Goal: Communication & Community: Share content

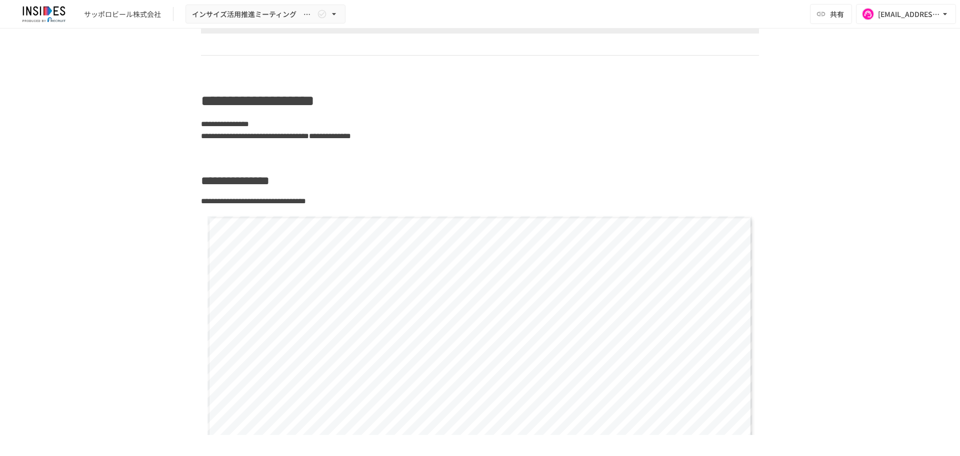
scroll to position [1784, 0]
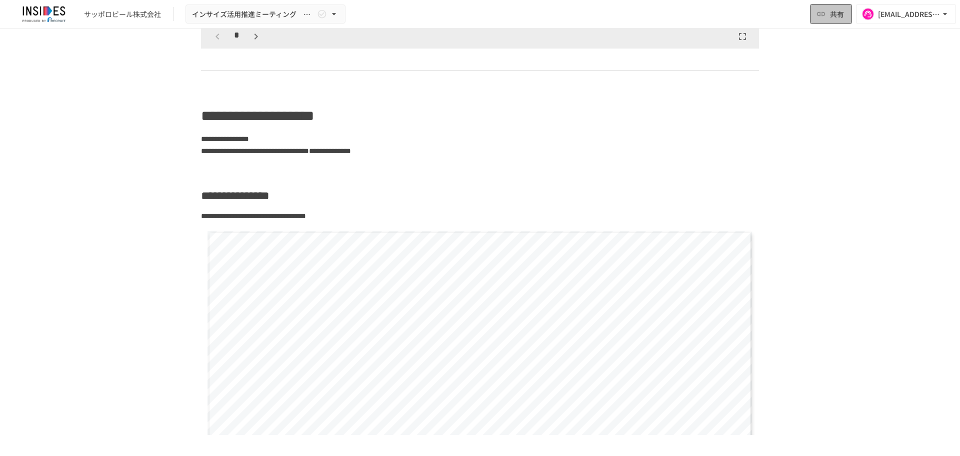
click at [828, 19] on button "共有" at bounding box center [831, 14] width 42 height 20
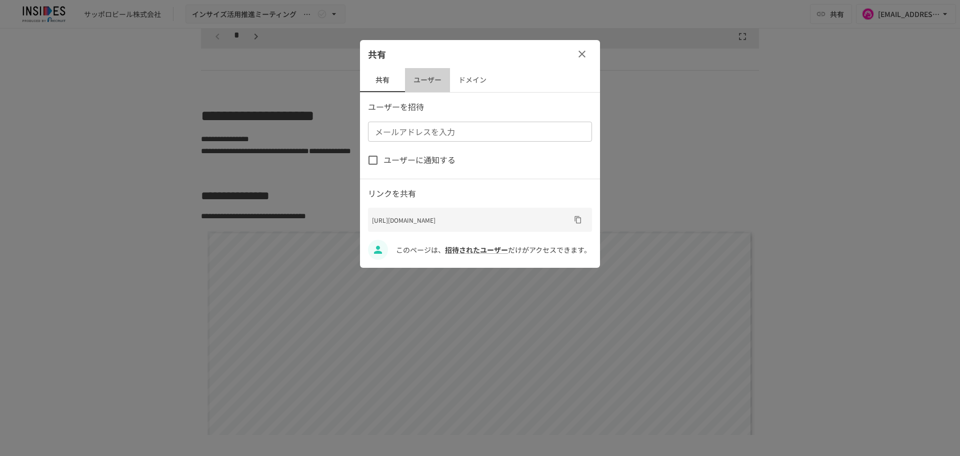
click at [432, 86] on button "ユーザー" at bounding box center [427, 80] width 45 height 24
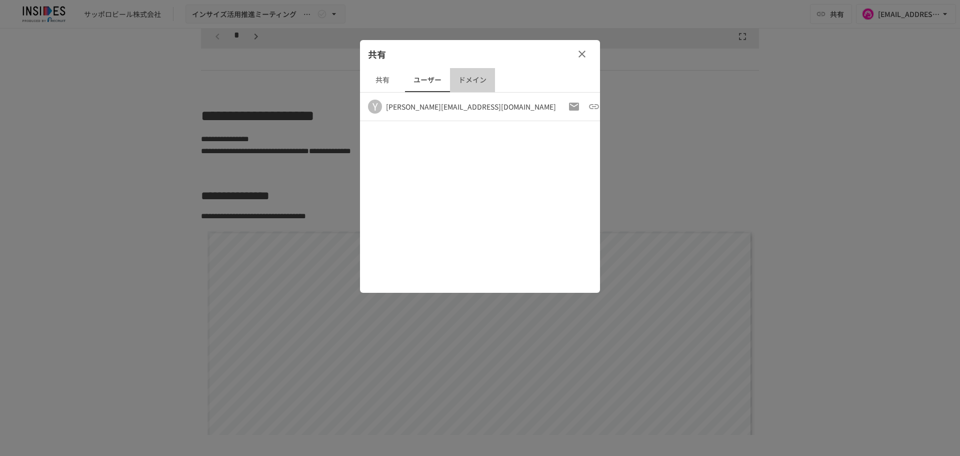
click at [476, 82] on button "ドメイン" at bounding box center [472, 80] width 45 height 24
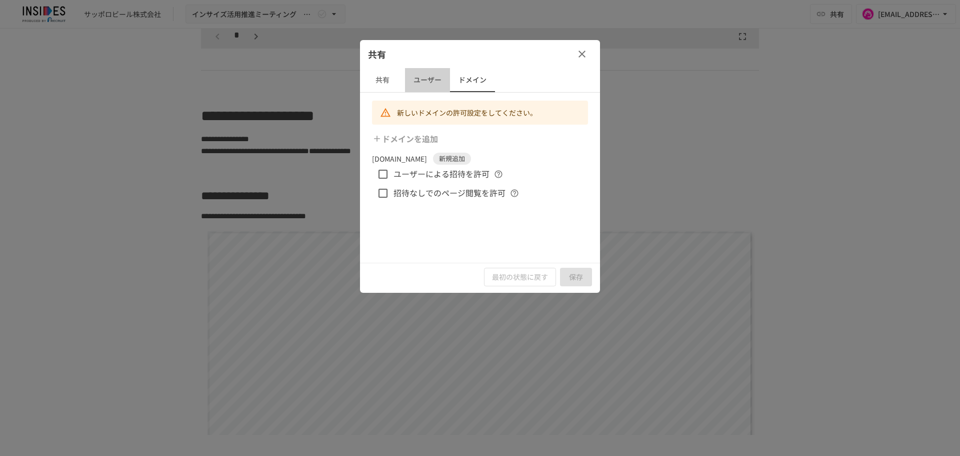
click at [429, 80] on button "ユーザー" at bounding box center [427, 80] width 45 height 24
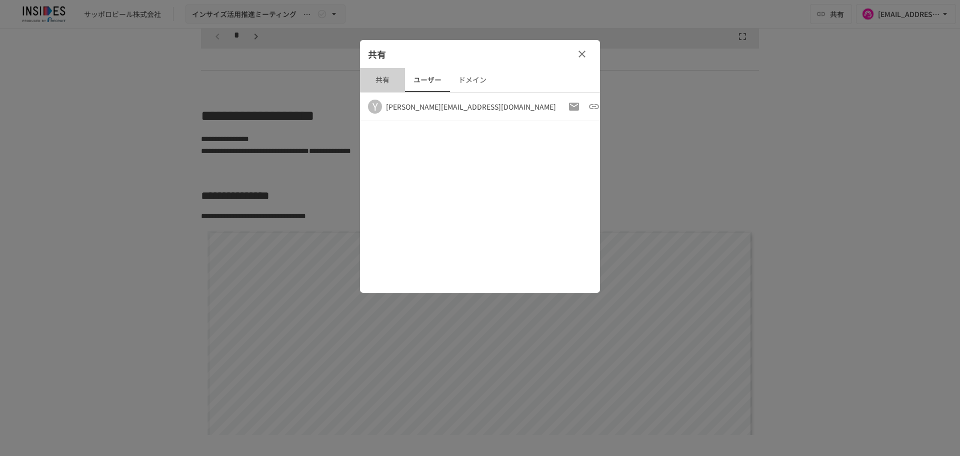
click at [370, 80] on button "共有" at bounding box center [382, 80] width 45 height 24
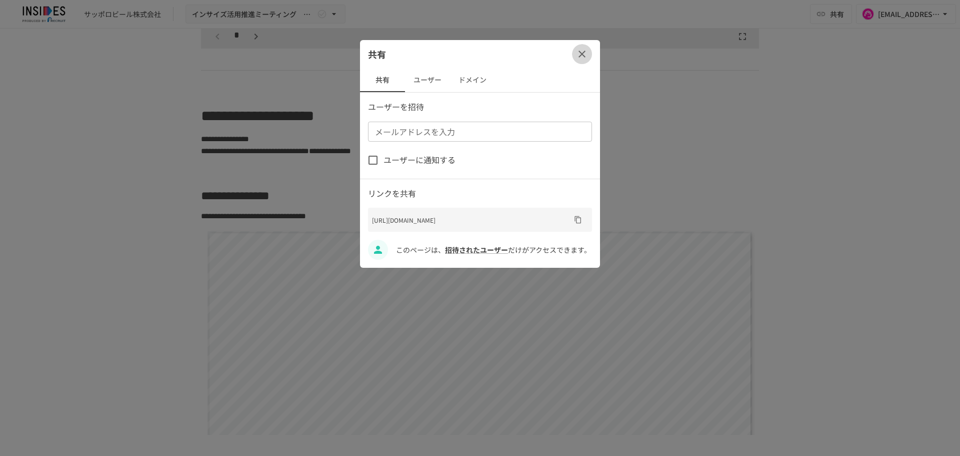
click at [579, 57] on icon "button" at bounding box center [582, 54] width 7 height 7
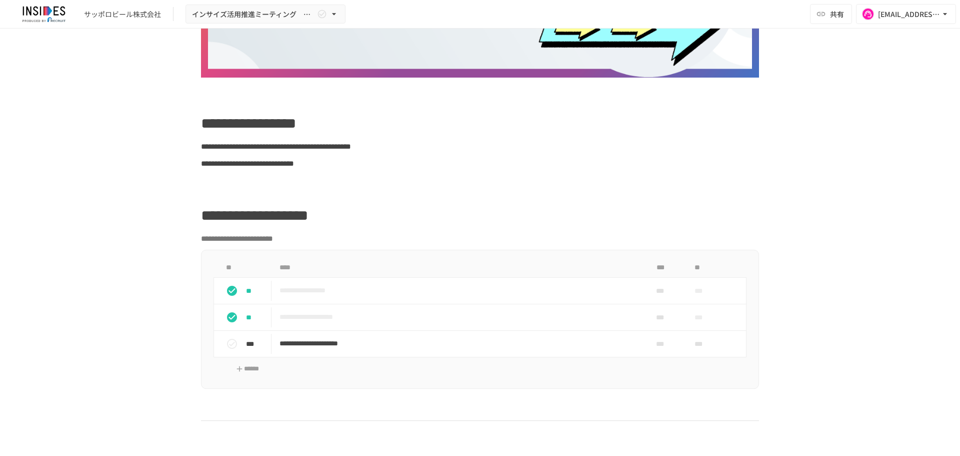
scroll to position [0, 0]
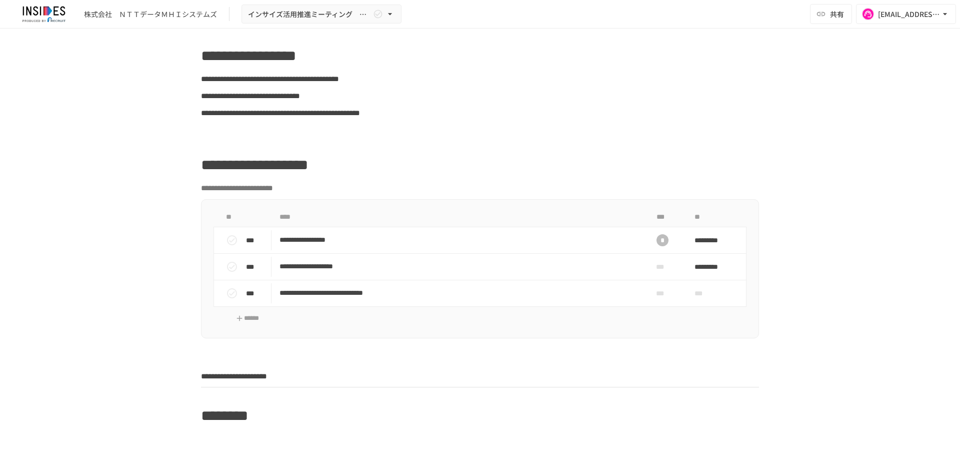
scroll to position [191, 0]
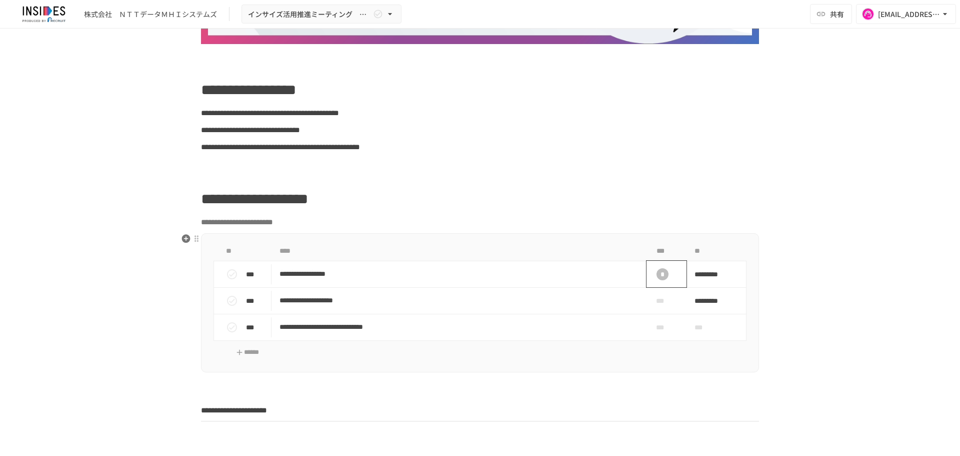
click at [666, 274] on div "*" at bounding box center [663, 274] width 32 height 20
type input "*****"
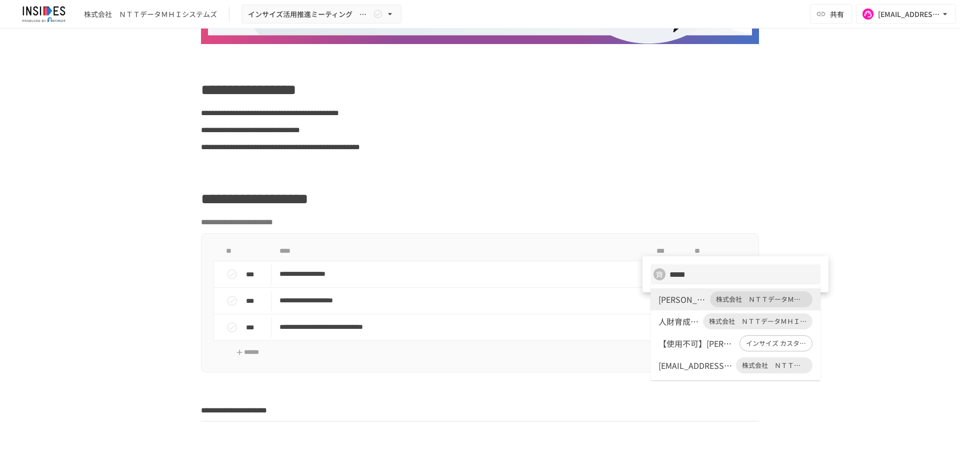
click at [845, 139] on div at bounding box center [480, 228] width 960 height 456
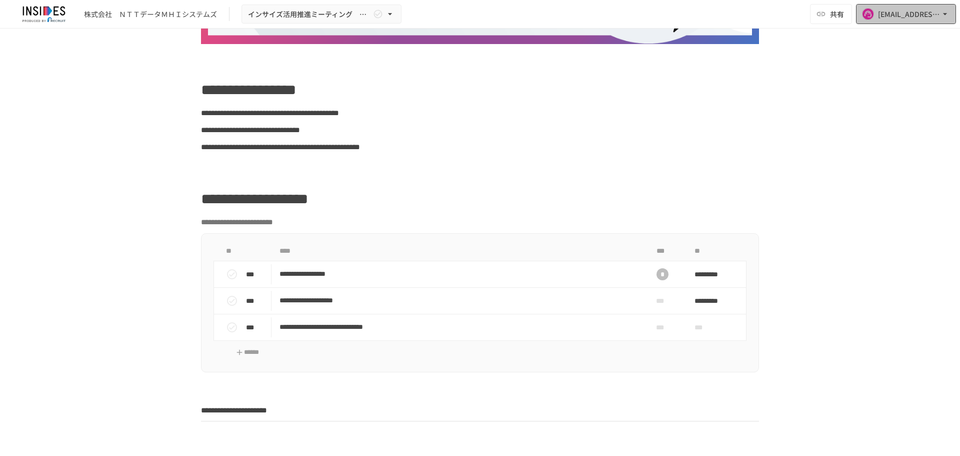
click at [888, 19] on div "[EMAIL_ADDRESS][DOMAIN_NAME]" at bounding box center [909, 14] width 62 height 13
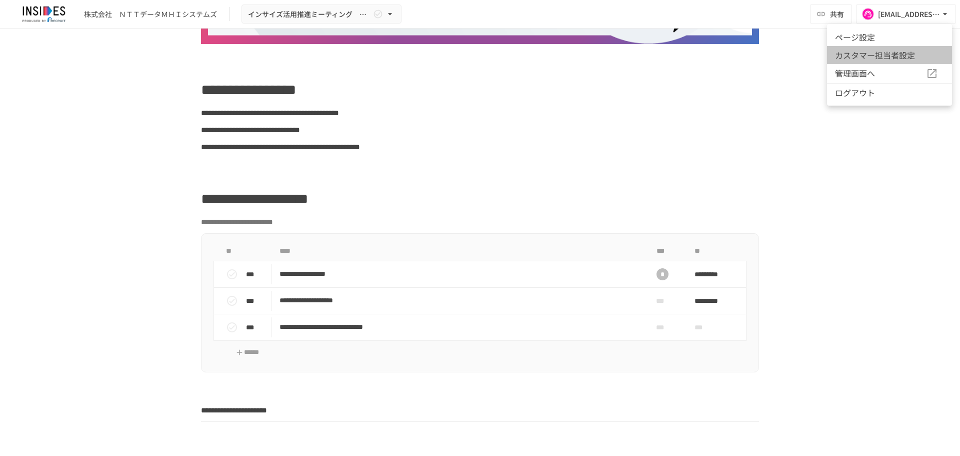
click at [878, 51] on li "カスタマー担当者設定" at bounding box center [889, 55] width 125 height 18
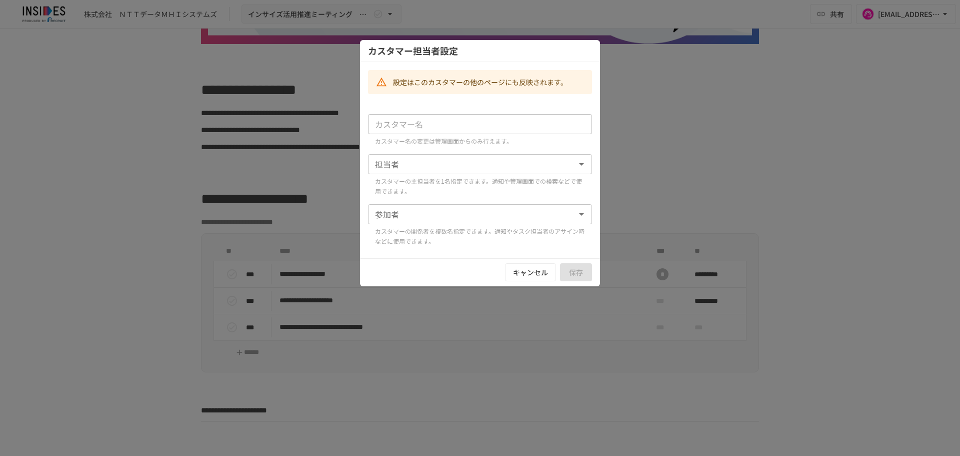
type input "**********"
click at [526, 273] on button "キャンセル" at bounding box center [530, 272] width 51 height 19
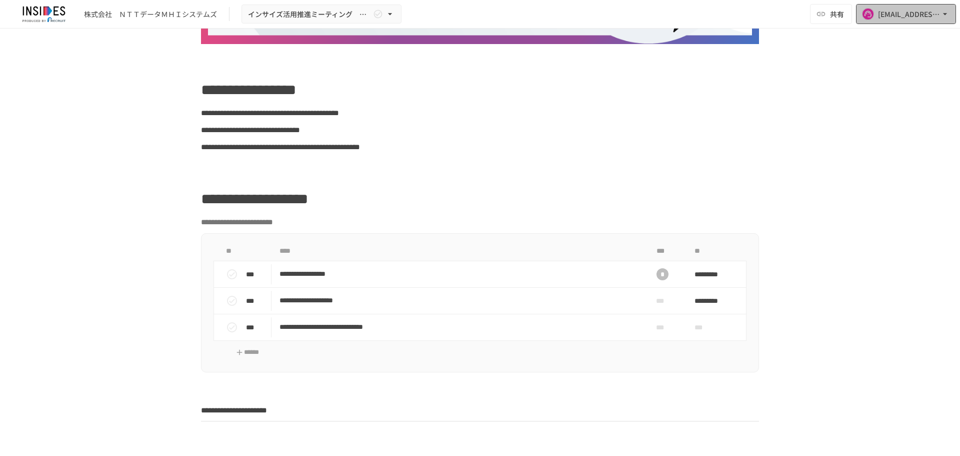
click at [869, 17] on icon "button" at bounding box center [868, 14] width 7 height 7
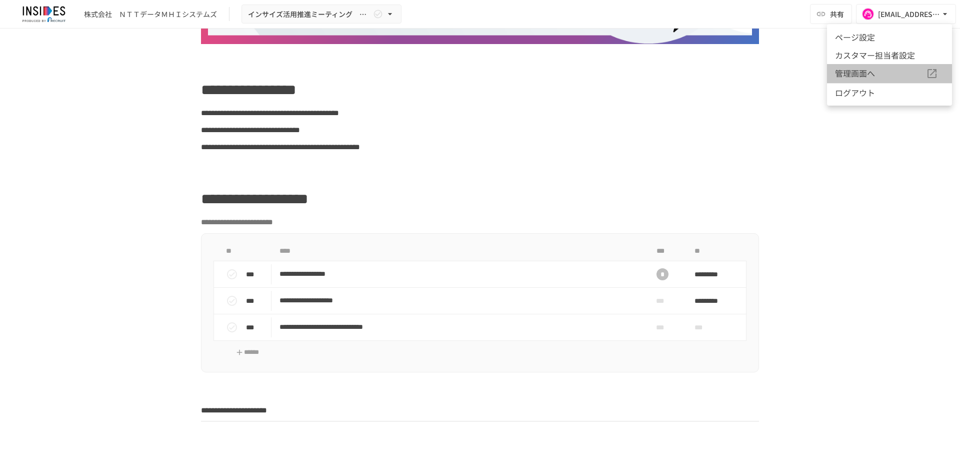
click at [858, 65] on li "管理画面へ" at bounding box center [889, 73] width 125 height 19
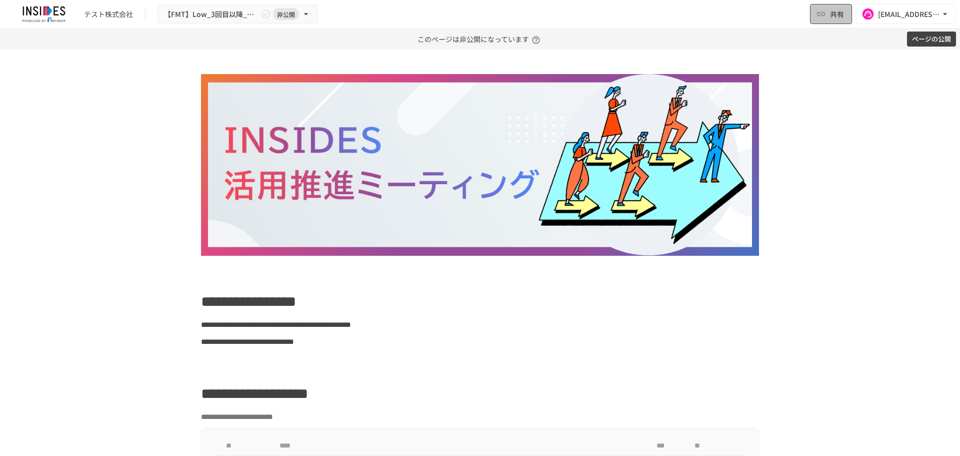
click at [826, 17] on icon "button" at bounding box center [821, 14] width 10 height 10
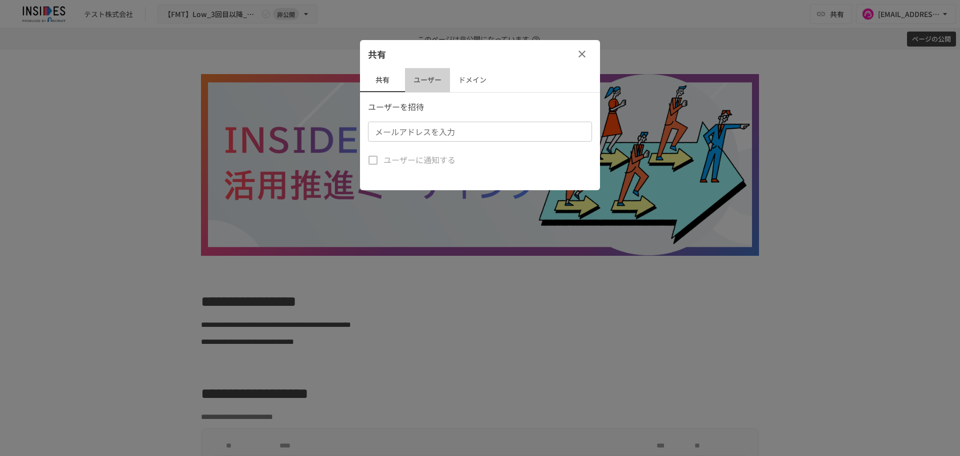
click at [433, 83] on button "ユーザー" at bounding box center [427, 80] width 45 height 24
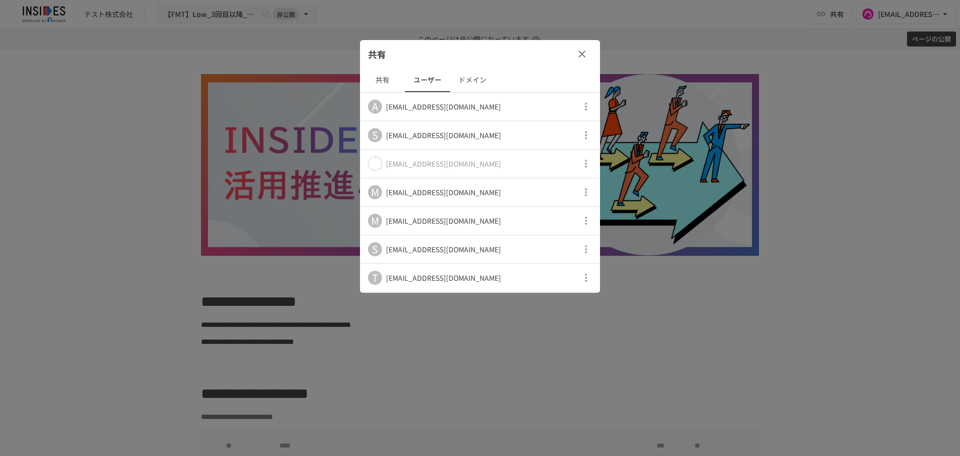
click at [385, 79] on button "共有" at bounding box center [382, 80] width 45 height 24
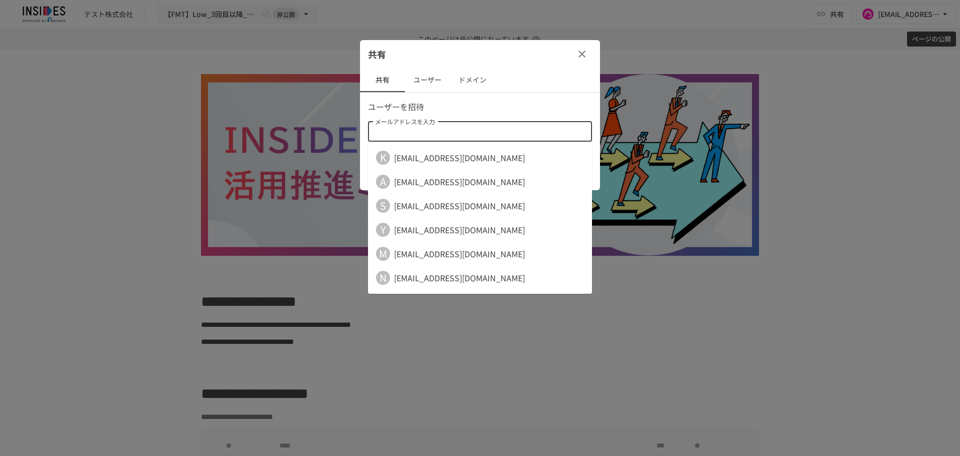
click at [393, 125] on div "メールアドレスを入力 メールアドレスを入力" at bounding box center [480, 132] width 224 height 20
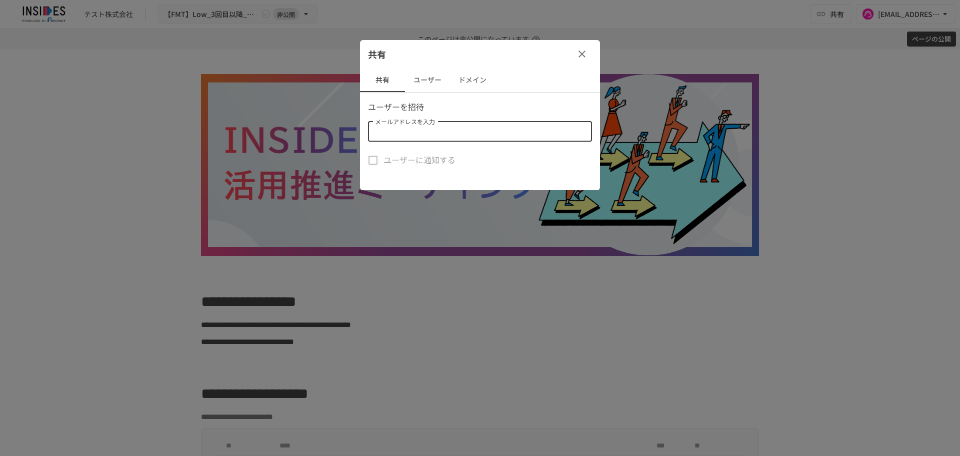
click at [400, 137] on input "メールアドレスを入力" at bounding box center [479, 132] width 217 height 14
type input "*"
click at [382, 127] on div "メールアドレスを入力 メールアドレスを入力" at bounding box center [480, 132] width 224 height 20
paste input "**********"
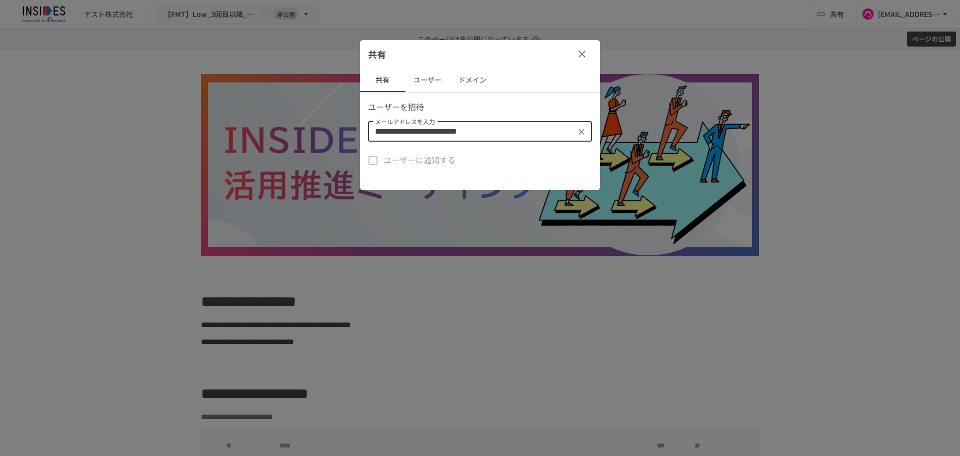
type input "**********"
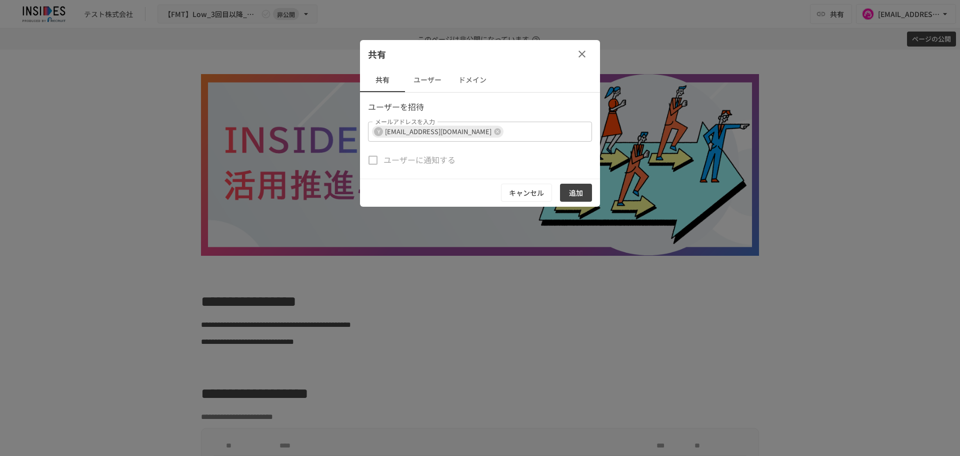
click at [511, 149] on div "ユーザーを招待 メールアドレスを入力 Y yoko_otani@recruit-ms.co.jp メールアドレスを入力 ユーザーに通知する キャンセル 追加" at bounding box center [480, 154] width 240 height 106
click at [581, 189] on button "追加" at bounding box center [576, 193] width 32 height 19
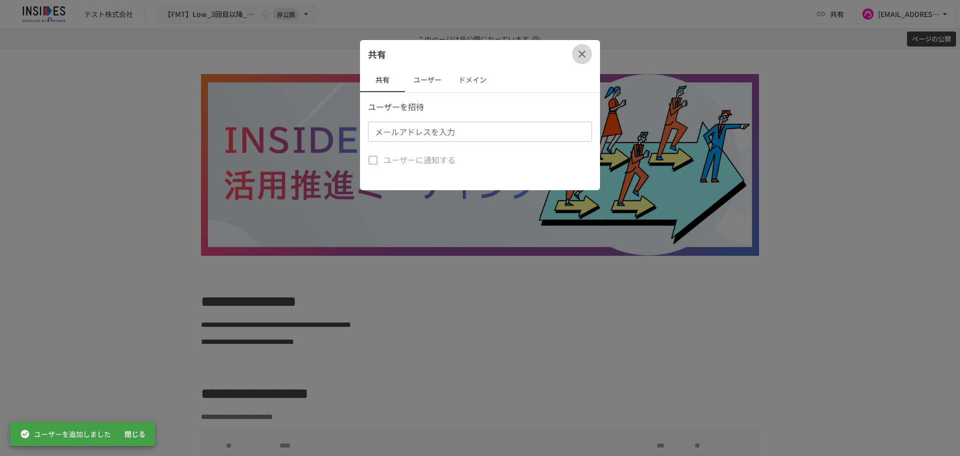
click at [584, 49] on icon "button" at bounding box center [582, 54] width 12 height 12
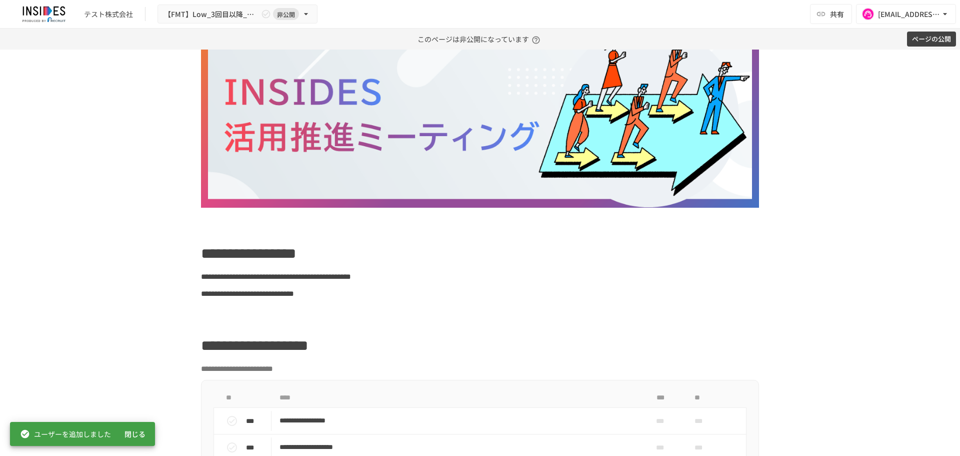
scroll to position [51, 0]
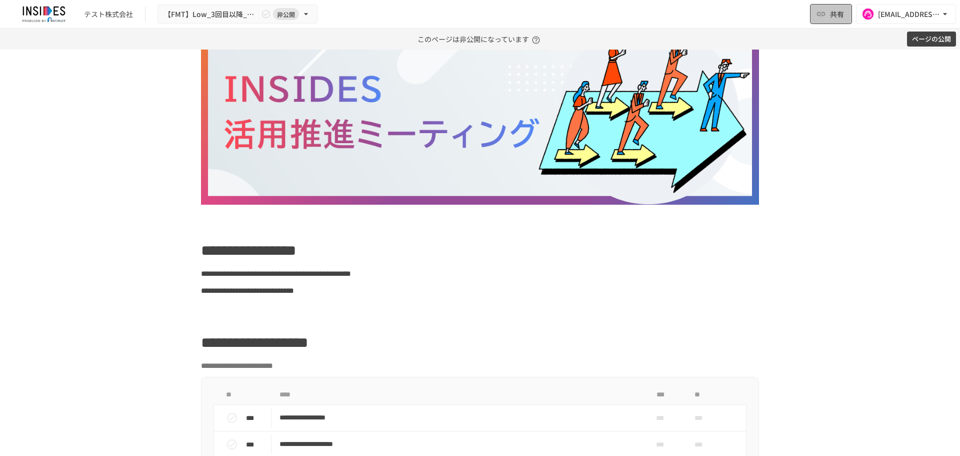
click at [844, 14] on span "共有" at bounding box center [837, 14] width 14 height 11
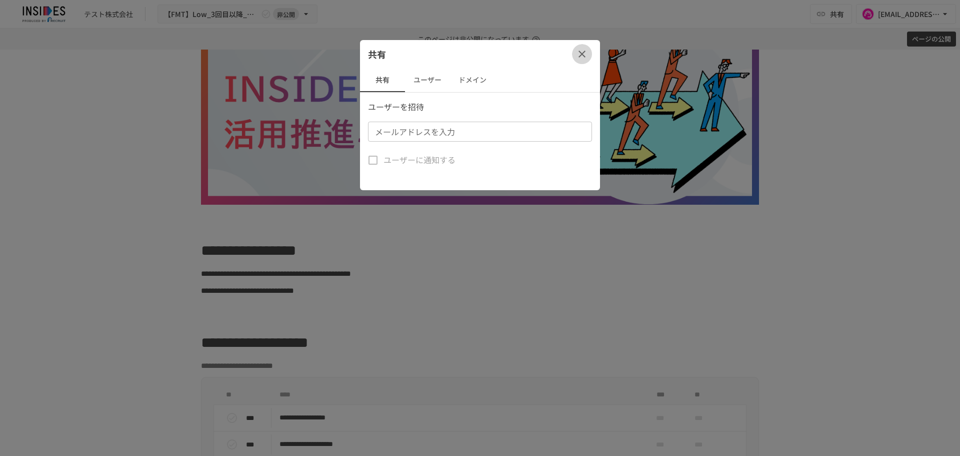
click at [587, 52] on icon "button" at bounding box center [582, 54] width 12 height 12
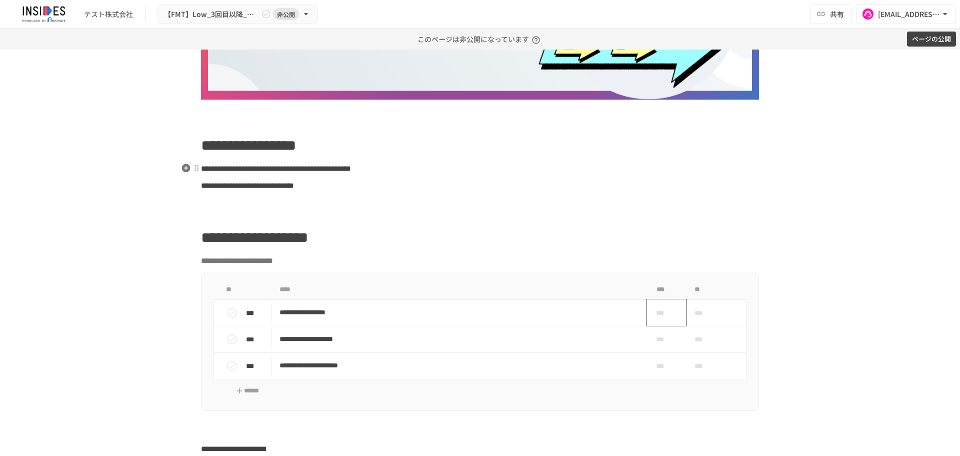
scroll to position [161, 0]
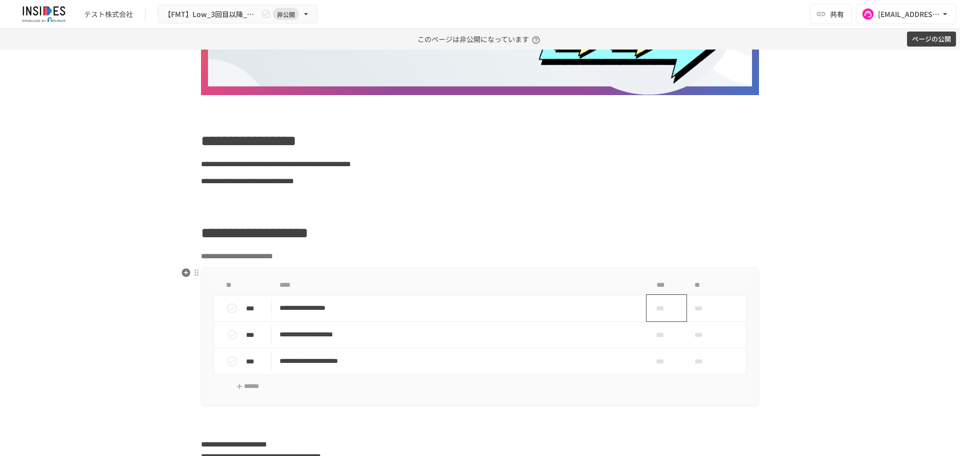
click at [663, 307] on span "***" at bounding box center [662, 308] width 29 height 11
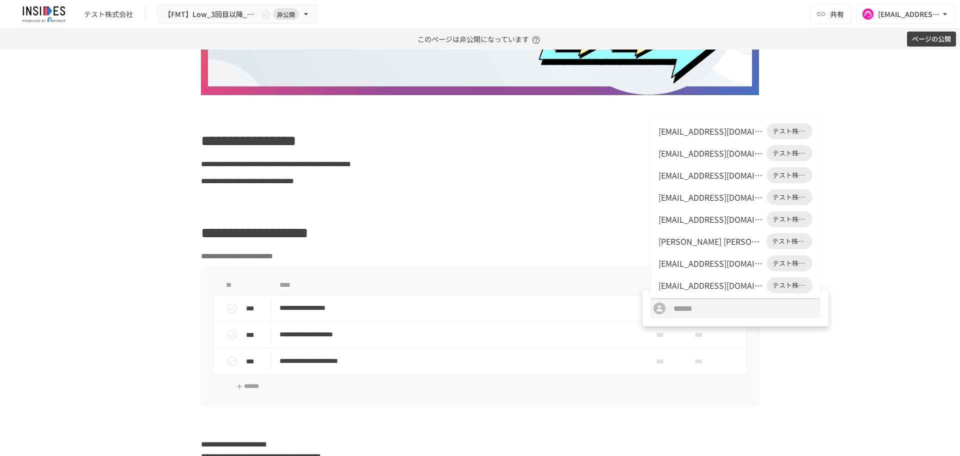
scroll to position [24, 0]
click at [876, 184] on div at bounding box center [480, 228] width 960 height 456
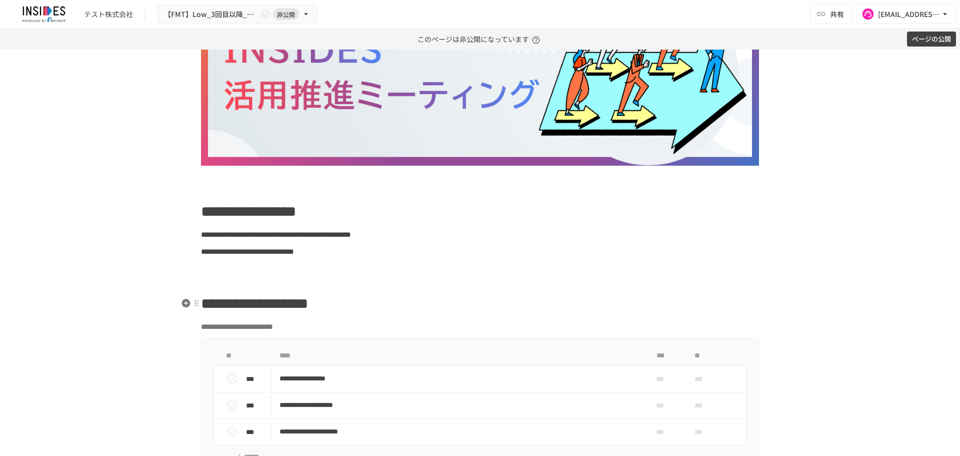
scroll to position [0, 0]
